Goal: Transaction & Acquisition: Book appointment/travel/reservation

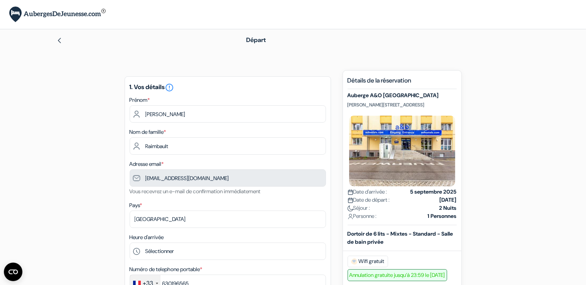
type input "6 30 19 65 65"
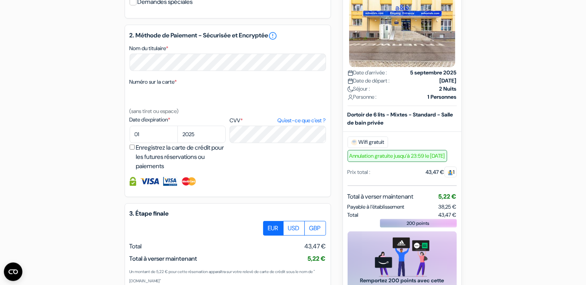
scroll to position [325, 0]
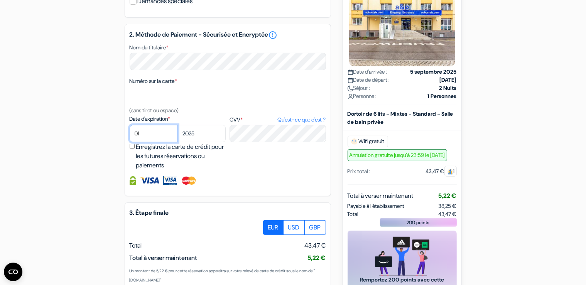
click at [130, 125] on select "01 02 03 04 05 06 07 08 09 10 11 12" at bounding box center [154, 133] width 48 height 17
select select "04"
click option "04" at bounding box center [0, 0] width 0 height 0
click at [177, 125] on select "2025 2026 2027 2028 2029 2030 2031 2032 2033 2034 2035 2036 2037 2038 2039 2040…" at bounding box center [201, 133] width 48 height 17
select select "2027"
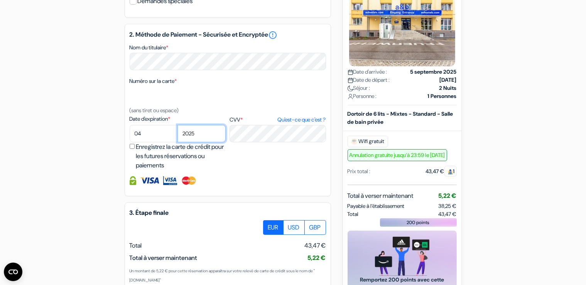
click option "2027" at bounding box center [0, 0] width 0 height 0
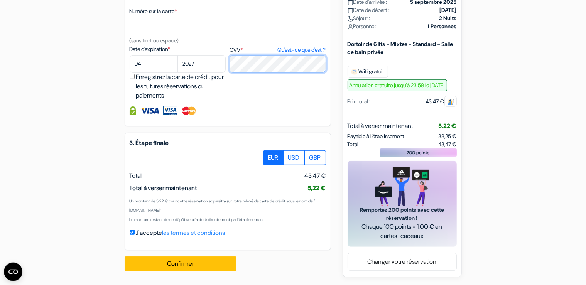
scroll to position [404, 0]
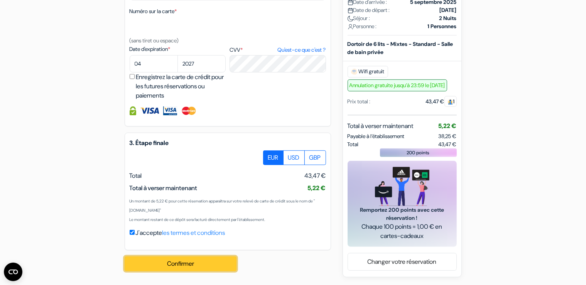
click at [213, 265] on button "Confirmer Loading..." at bounding box center [181, 263] width 112 height 15
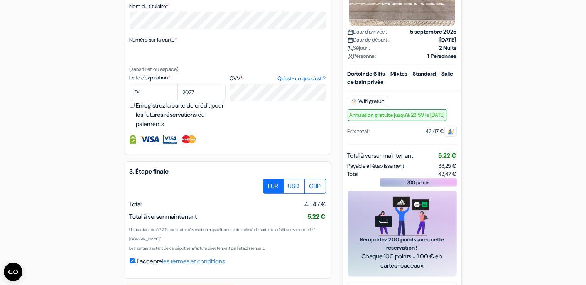
scroll to position [406, 0]
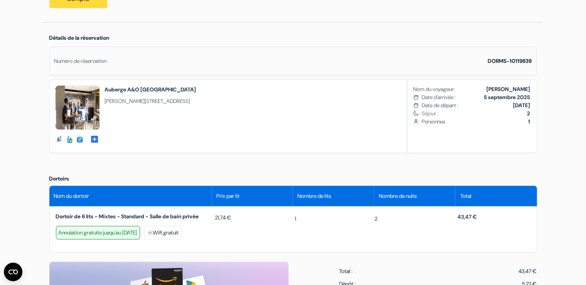
scroll to position [244, 0]
